Goal: Task Accomplishment & Management: Use online tool/utility

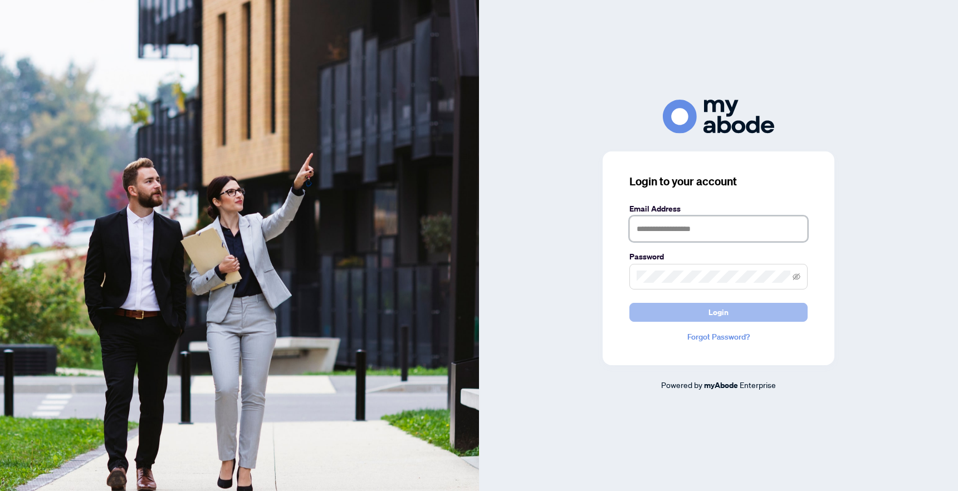
type input "**********"
click at [762, 314] on button "Login" at bounding box center [718, 312] width 178 height 19
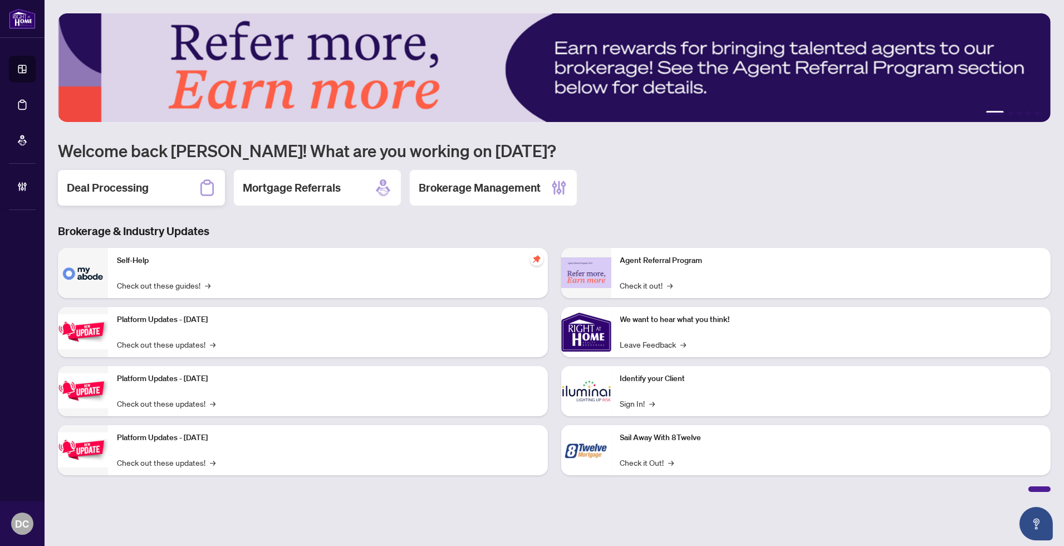
click at [74, 180] on h2 "Deal Processing" at bounding box center [108, 188] width 82 height 16
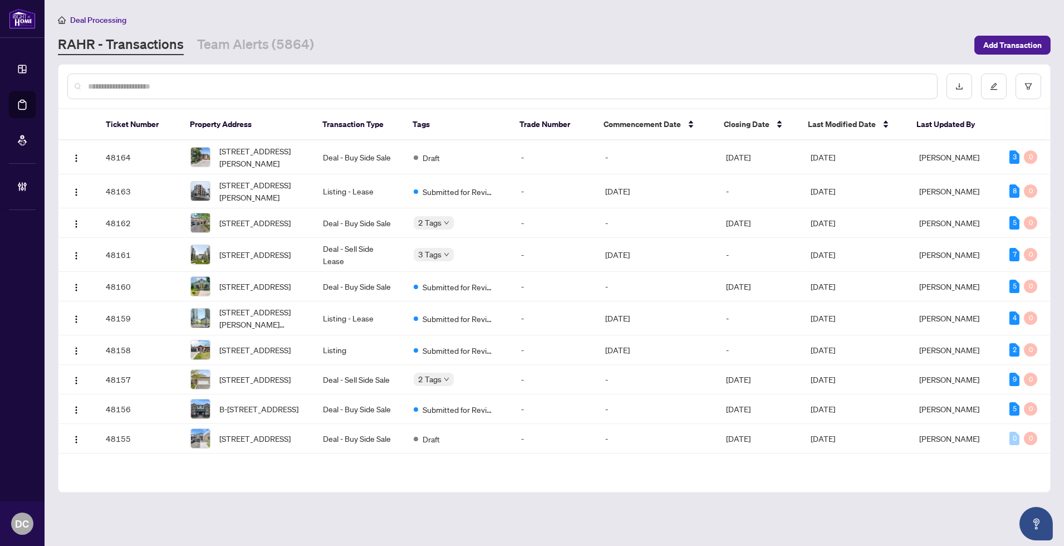
click at [314, 46] on div "[PERSON_NAME] - Transactions Team Alerts (5864)" at bounding box center [513, 45] width 910 height 20
click at [285, 41] on link "Team Alerts (5864)" at bounding box center [255, 45] width 117 height 20
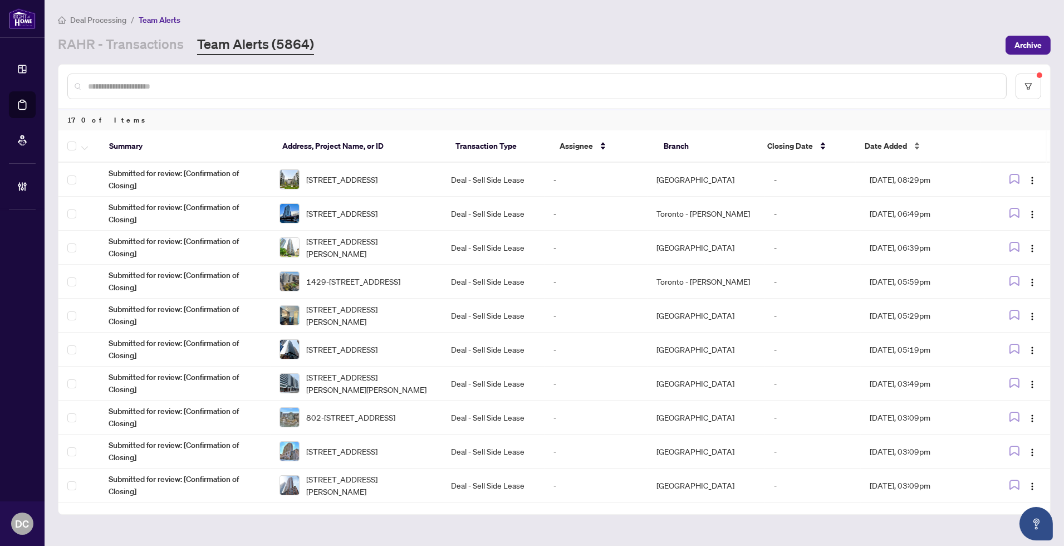
click at [906, 141] on span "Date Added" at bounding box center [886, 146] width 42 height 12
